Goal: Navigation & Orientation: Understand site structure

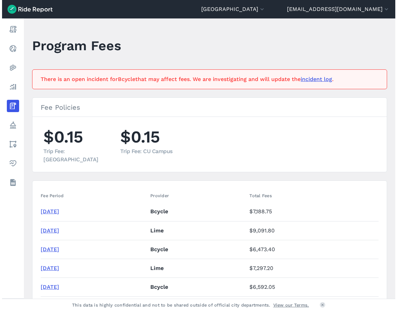
scroll to position [103, 0]
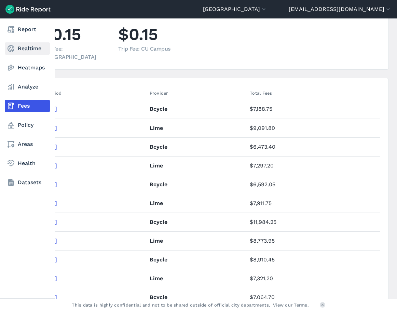
click at [36, 42] on link "Realtime" at bounding box center [27, 48] width 45 height 12
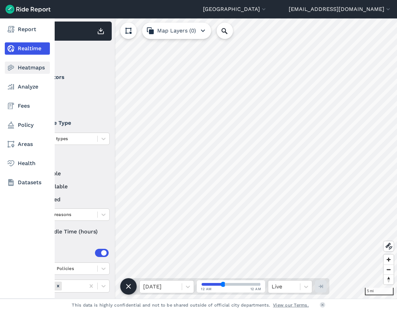
click at [35, 66] on link "Heatmaps" at bounding box center [27, 68] width 45 height 12
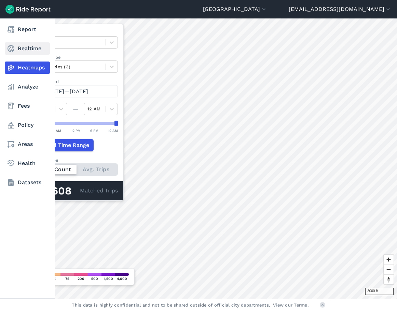
click at [34, 49] on link "Realtime" at bounding box center [27, 48] width 45 height 12
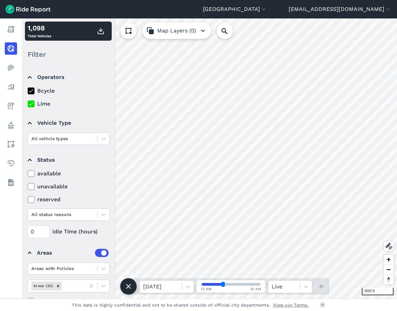
scroll to position [18, 0]
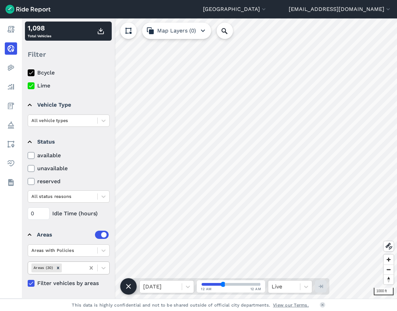
click at [92, 269] on icon at bounding box center [91, 267] width 3 height 3
click at [105, 250] on icon at bounding box center [104, 251] width 4 height 2
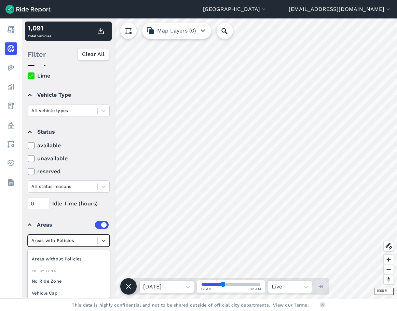
scroll to position [0, 0]
click at [72, 270] on div "Areas without Policies" at bounding box center [69, 269] width 82 height 12
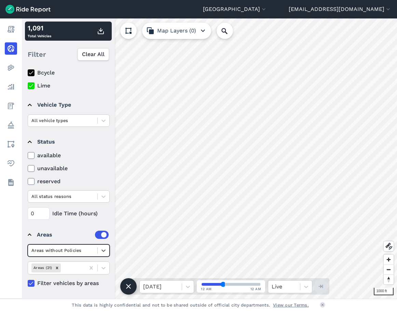
scroll to position [18, 0]
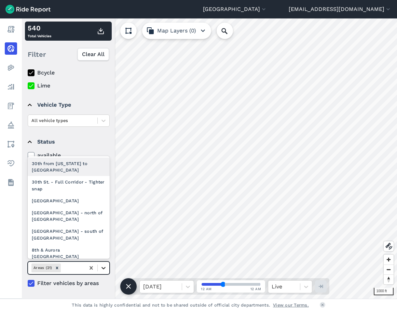
click at [104, 267] on icon at bounding box center [103, 268] width 7 height 7
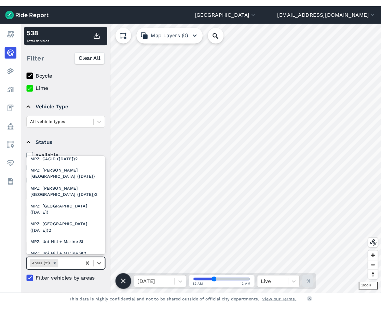
scroll to position [171, 0]
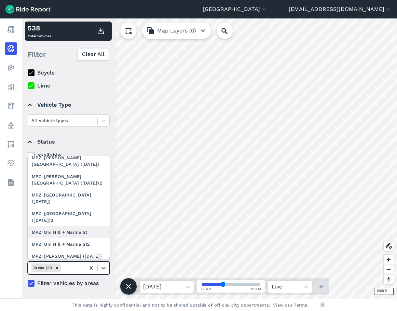
click at [76, 226] on div "MPZ: Uni Hill + Marine St" at bounding box center [69, 232] width 82 height 12
